Goal: Task Accomplishment & Management: Manage account settings

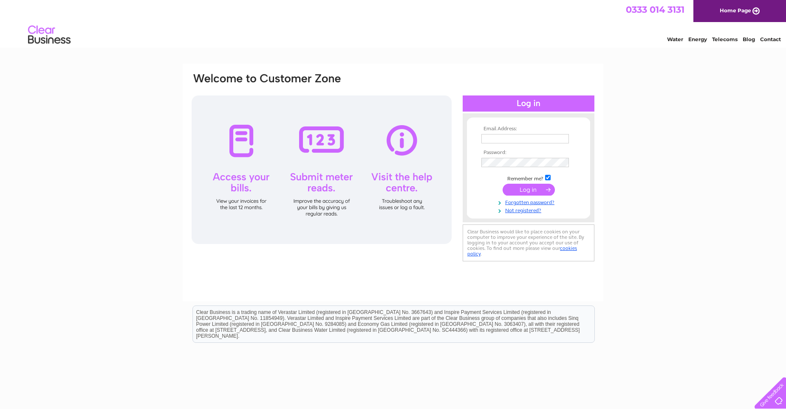
type input "finance@khtlimited.com"
click at [522, 192] on input "submit" at bounding box center [528, 190] width 52 height 12
click at [524, 190] on input "submit" at bounding box center [528, 190] width 52 height 12
click at [528, 189] on input "submit" at bounding box center [528, 190] width 52 height 12
click at [527, 184] on input "submit" at bounding box center [528, 190] width 52 height 12
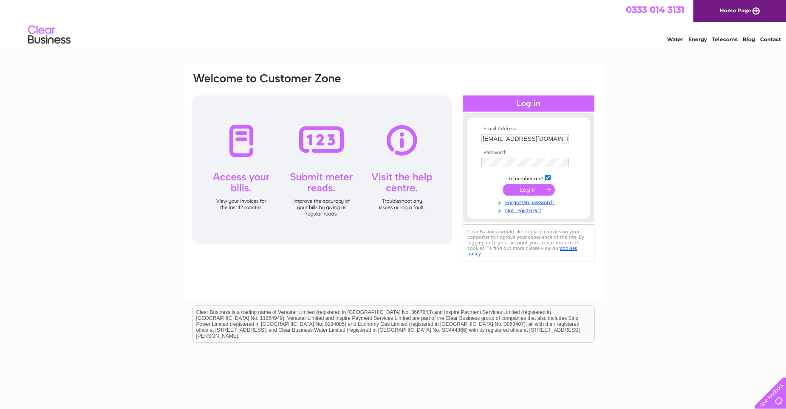
click at [527, 187] on input "submit" at bounding box center [528, 190] width 52 height 12
click at [530, 191] on input "submit" at bounding box center [528, 191] width 52 height 12
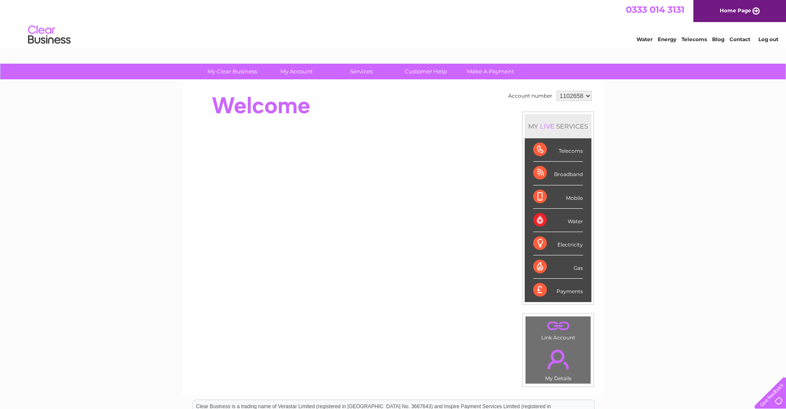
click at [584, 96] on select "1102658 1114494" at bounding box center [573, 96] width 35 height 10
select select "1114494"
click at [556, 91] on select "1102658 1114494" at bounding box center [573, 96] width 35 height 10
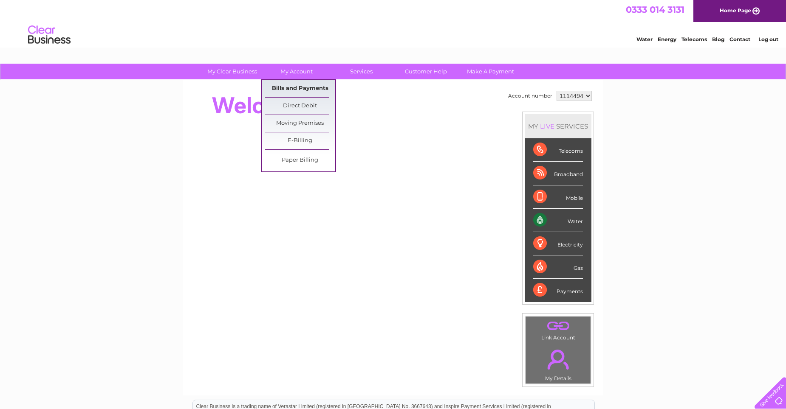
click at [297, 87] on link "Bills and Payments" at bounding box center [300, 88] width 70 height 17
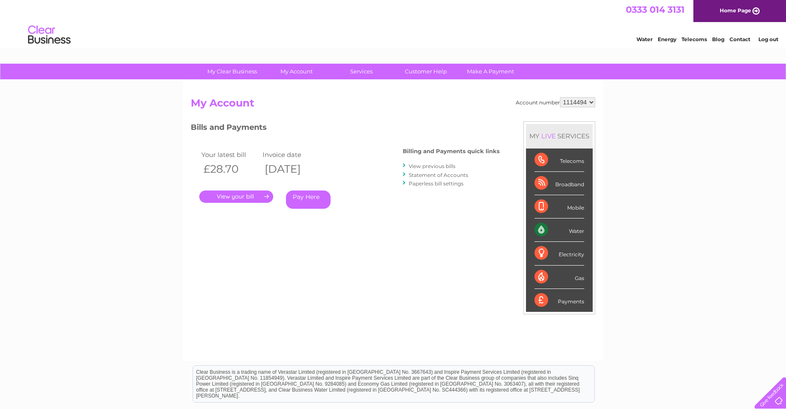
click at [233, 196] on link "." at bounding box center [236, 197] width 74 height 12
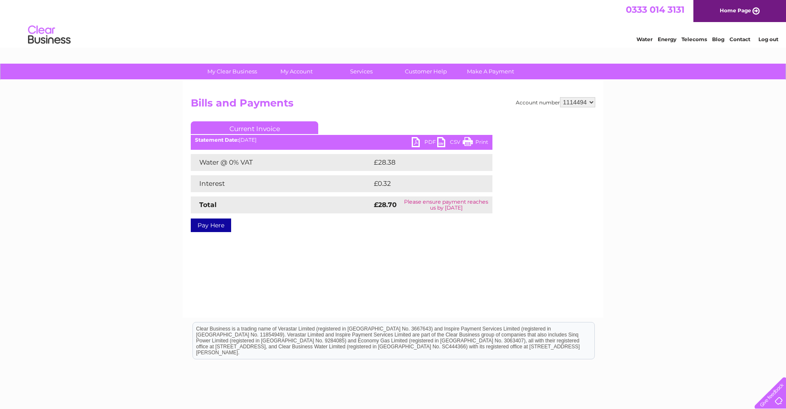
click at [420, 142] on link "PDF" at bounding box center [423, 143] width 25 height 12
click at [584, 102] on select "1102658 1114494" at bounding box center [577, 102] width 35 height 10
select select "1102658"
click at [561, 97] on select "1102658 1114494" at bounding box center [577, 102] width 35 height 10
